Goal: Task Accomplishment & Management: Complete application form

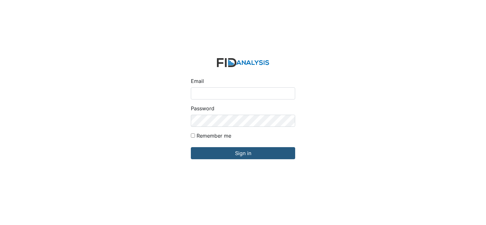
click at [215, 89] on input "Email" at bounding box center [243, 93] width 104 height 12
type input "[EMAIL_ADDRESS][DOMAIN_NAME]"
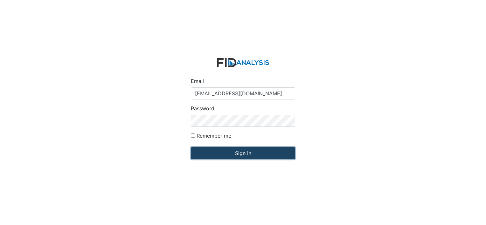
click at [233, 153] on input "Sign in" at bounding box center [243, 153] width 104 height 12
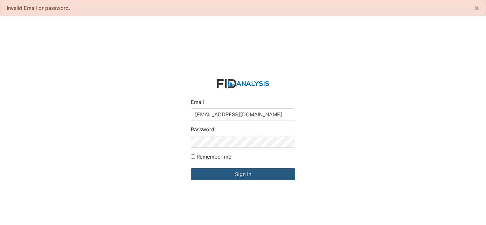
click at [208, 134] on div "Password" at bounding box center [243, 137] width 104 height 22
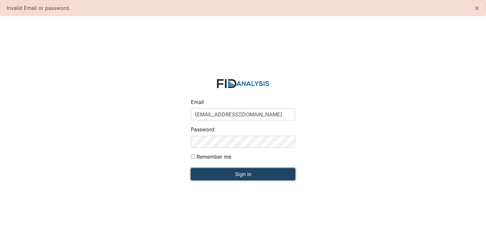
click at [223, 175] on input "Sign in" at bounding box center [243, 174] width 104 height 12
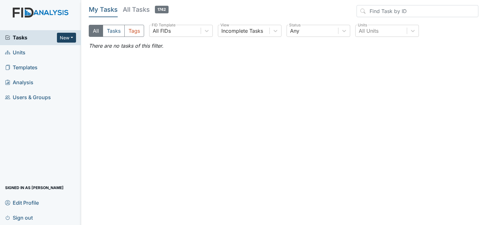
click at [72, 34] on button "New" at bounding box center [66, 38] width 19 height 10
click at [49, 54] on link "Form" at bounding box center [50, 51] width 50 height 10
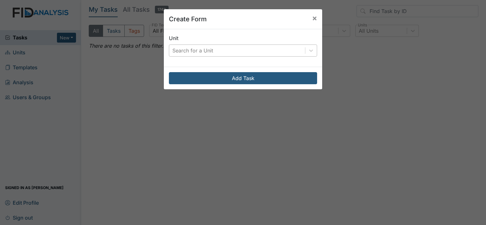
click at [173, 51] on div "Search for a Unit" at bounding box center [192, 51] width 41 height 8
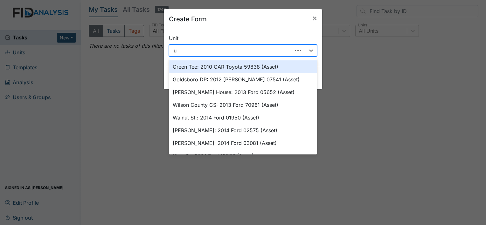
type input "luk"
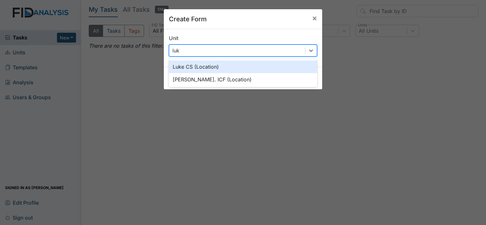
click at [183, 66] on div "Luke CS (Location)" at bounding box center [243, 66] width 148 height 13
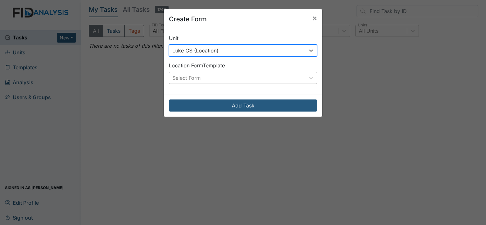
click at [181, 78] on div "Select Form" at bounding box center [186, 78] width 28 height 8
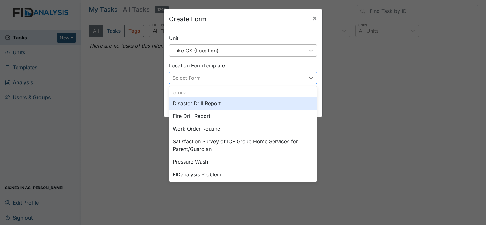
click at [191, 105] on div "Disaster Drill Report" at bounding box center [243, 103] width 148 height 13
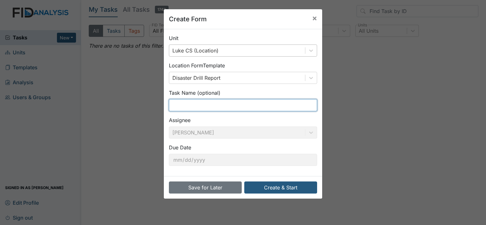
click at [169, 108] on input "text" at bounding box center [243, 105] width 148 height 12
type input "2nd shift fire drill"
click at [214, 105] on input "2nd shift fire drill" at bounding box center [243, 105] width 148 height 12
type input "2nd shift medical emergency"
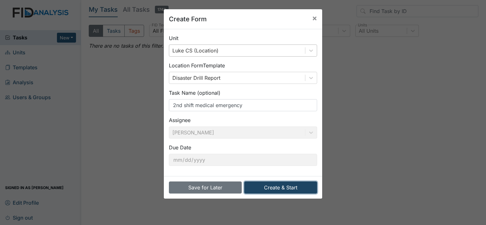
click at [272, 189] on button "Create & Start" at bounding box center [280, 188] width 73 height 12
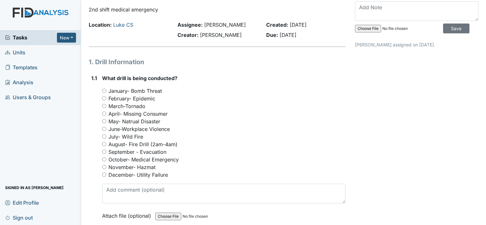
scroll to position [32, 0]
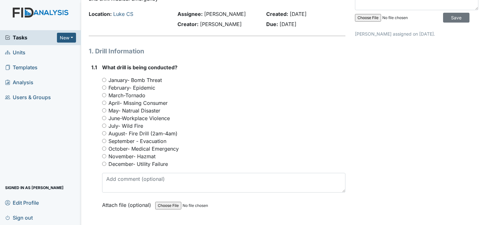
click at [103, 148] on input "October- Medical Emergency" at bounding box center [104, 149] width 4 height 4
radio input "true"
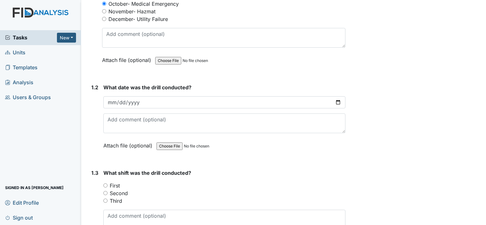
scroll to position [191, 0]
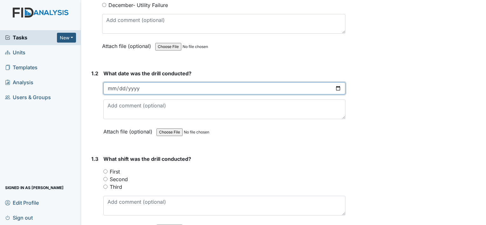
click at [121, 90] on input "date" at bounding box center [224, 88] width 242 height 12
click at [112, 88] on input "date" at bounding box center [224, 88] width 242 height 12
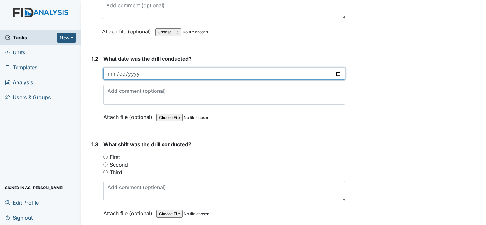
scroll to position [183, 0]
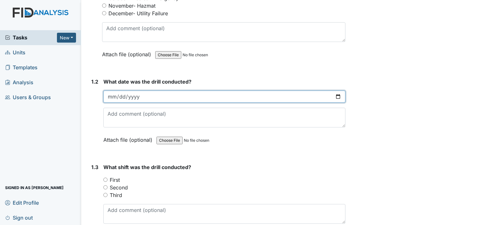
click at [115, 94] on input "date" at bounding box center [224, 97] width 242 height 12
click at [107, 95] on input "date" at bounding box center [224, 97] width 242 height 12
type input "2025-10-08"
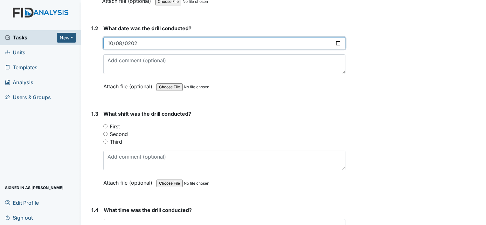
scroll to position [246, 0]
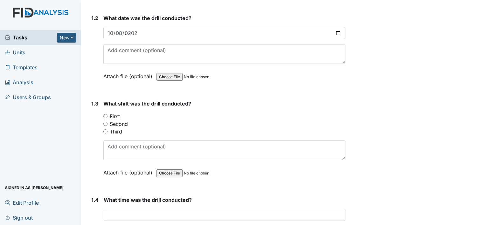
click at [105, 124] on input "Second" at bounding box center [105, 124] width 4 height 4
radio input "true"
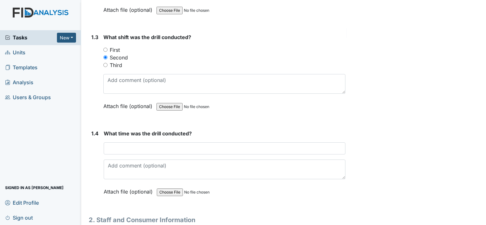
scroll to position [342, 0]
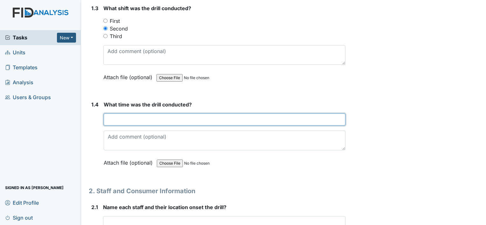
click at [113, 116] on input "text" at bounding box center [225, 120] width 242 height 12
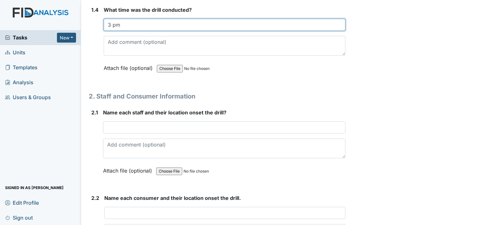
scroll to position [469, 0]
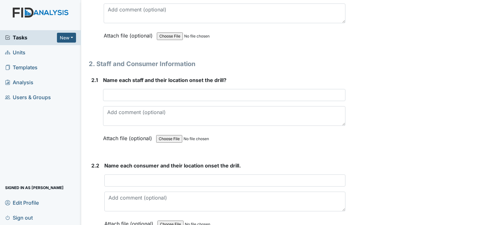
type input "3 pm"
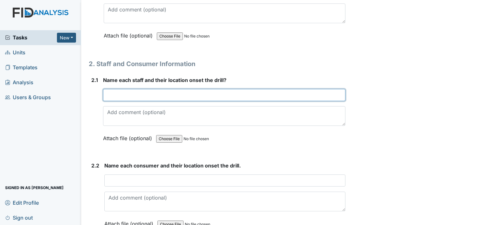
click at [117, 95] on input "text" at bounding box center [224, 95] width 242 height 12
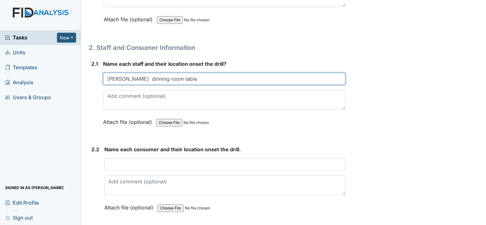
scroll to position [501, 0]
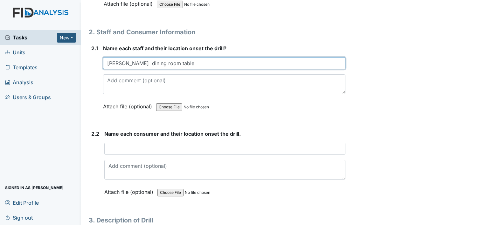
type input "Ronald White dining room table"
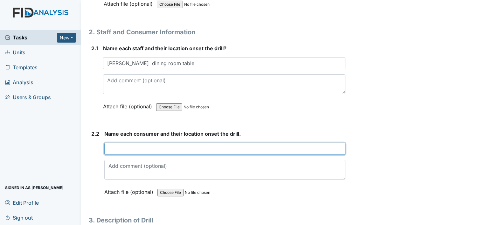
click at [117, 143] on input "text" at bounding box center [224, 149] width 241 height 12
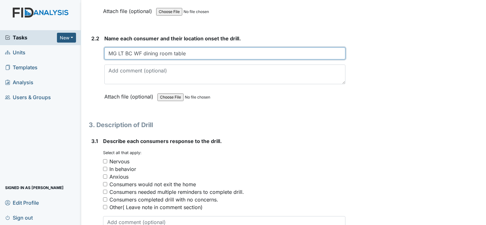
scroll to position [628, 0]
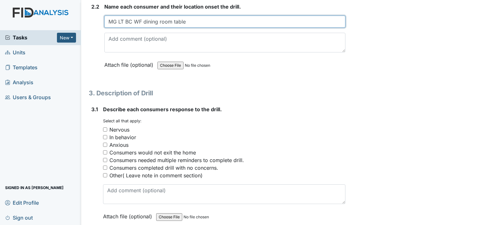
type input "MG LT BC WF dining room table"
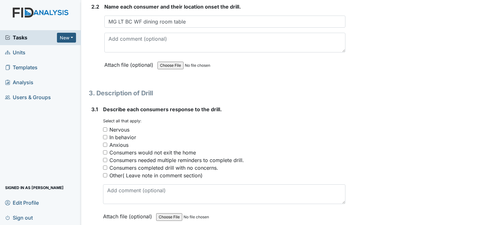
click at [104, 166] on input "Consumers completed drill with no concerns." at bounding box center [105, 168] width 4 height 4
checkbox input "true"
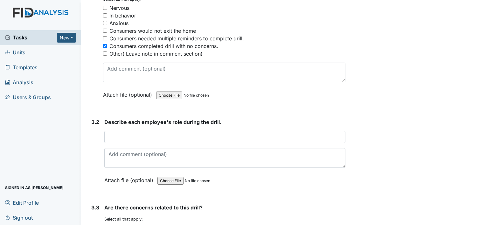
scroll to position [755, 0]
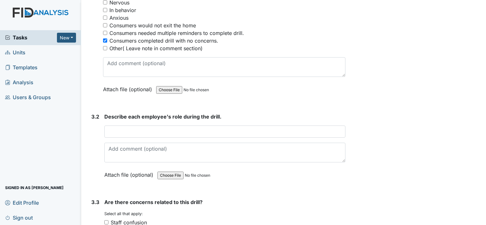
click at [112, 136] on div "Describe each employee's role during the drill. This field is required. Attach …" at bounding box center [224, 148] width 241 height 70
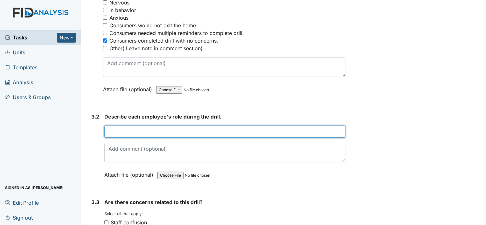
click at [115, 132] on input "text" at bounding box center [224, 132] width 241 height 12
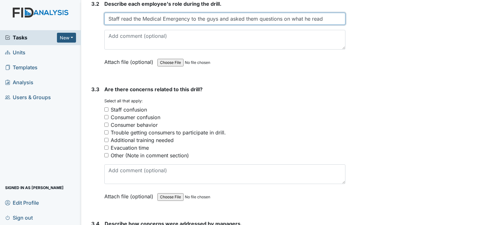
scroll to position [882, 0]
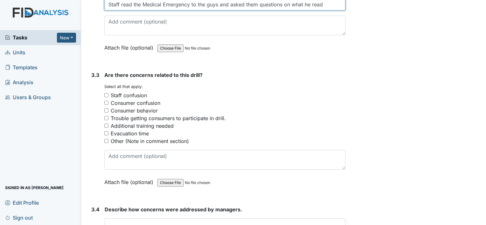
type input "Staff read the Medical Emergency to the guys and asked them questions on what h…"
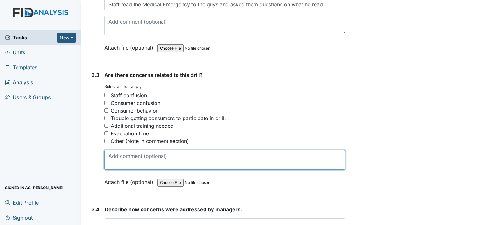
click at [121, 150] on textarea at bounding box center [224, 160] width 241 height 20
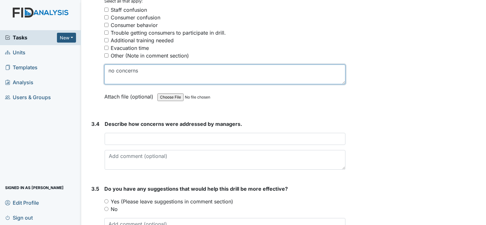
scroll to position [978, 0]
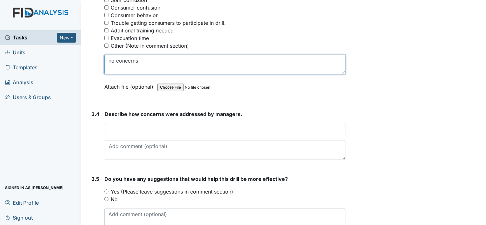
type textarea "no concerns"
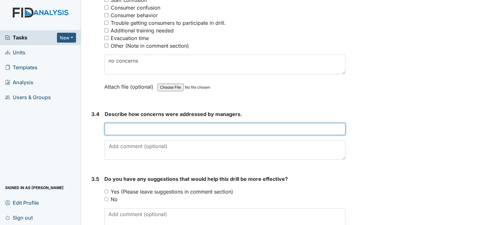
click at [122, 126] on input "text" at bounding box center [225, 129] width 241 height 12
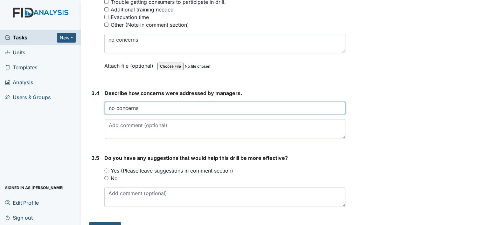
scroll to position [1010, 0]
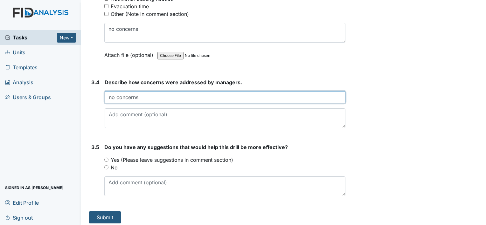
type input "no concerns"
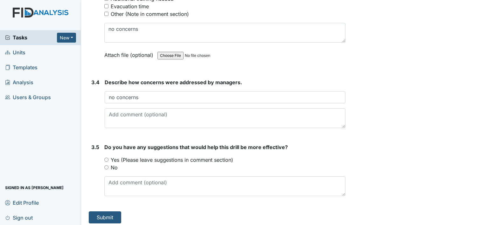
click at [108, 164] on div "No" at bounding box center [224, 168] width 241 height 8
click at [107, 165] on input "No" at bounding box center [106, 167] width 4 height 4
radio input "true"
click at [112, 215] on button "Submit" at bounding box center [105, 218] width 32 height 12
